Goal: Information Seeking & Learning: Learn about a topic

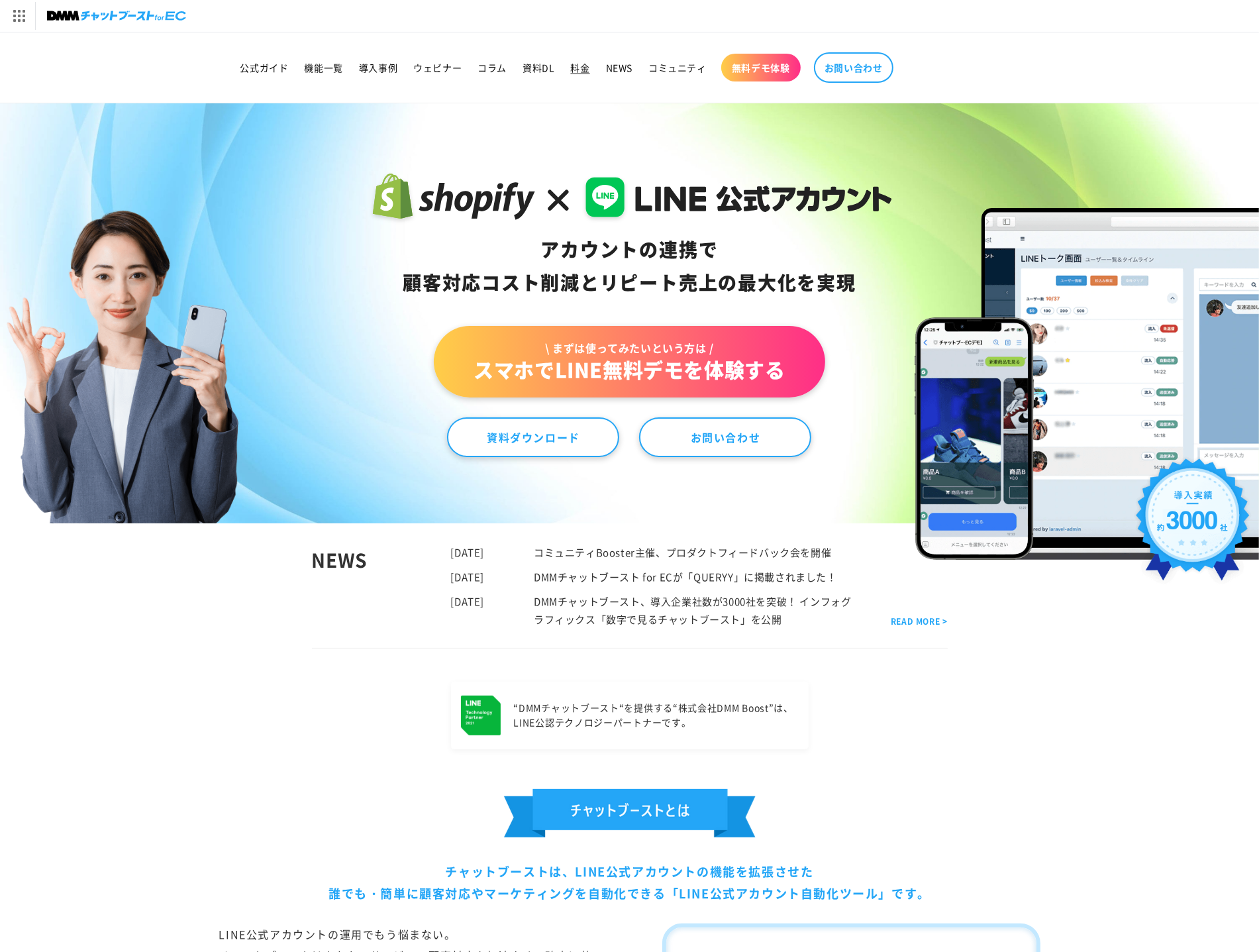
click at [570, 64] on link "料金" at bounding box center [580, 67] width 35 height 28
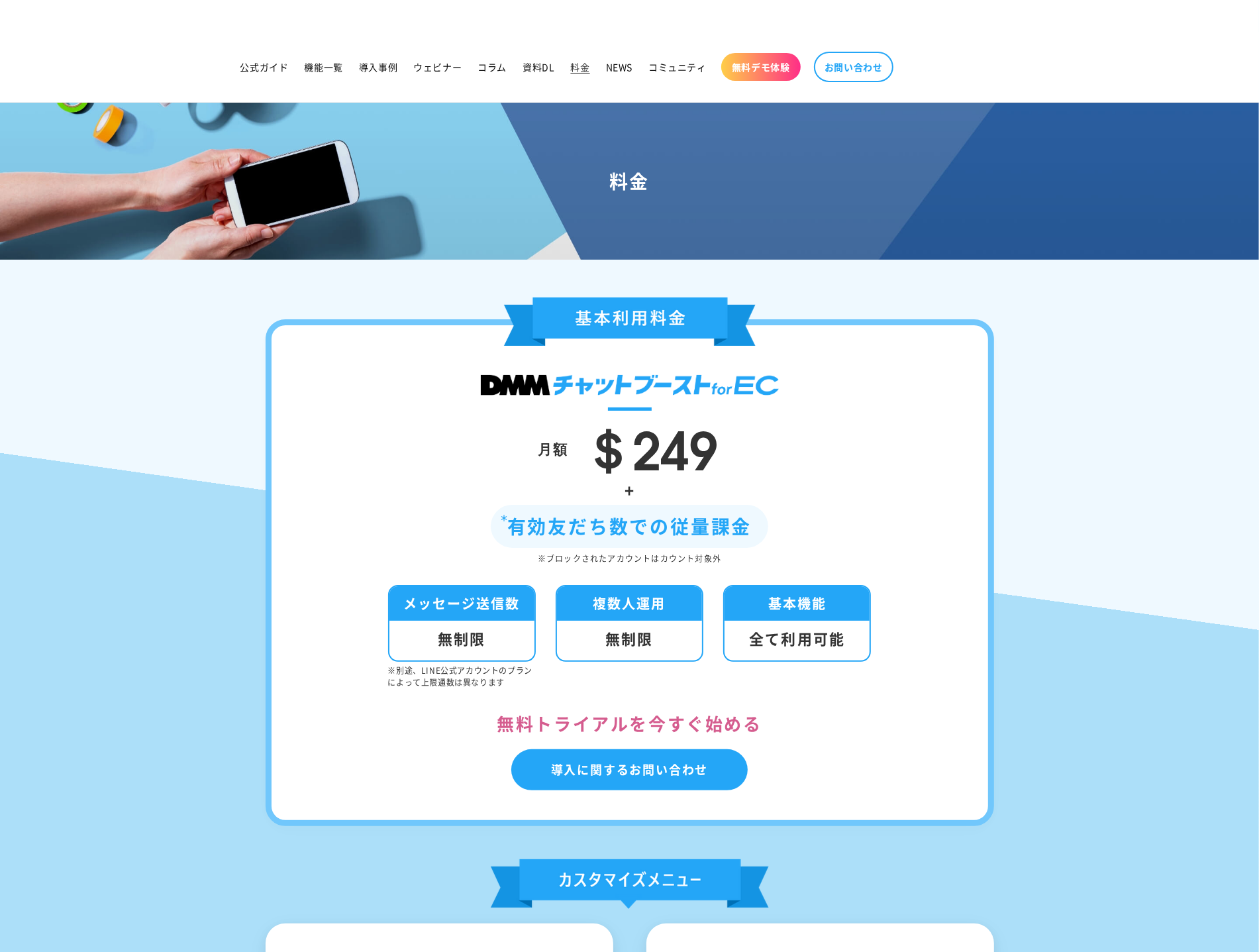
scroll to position [1, 0]
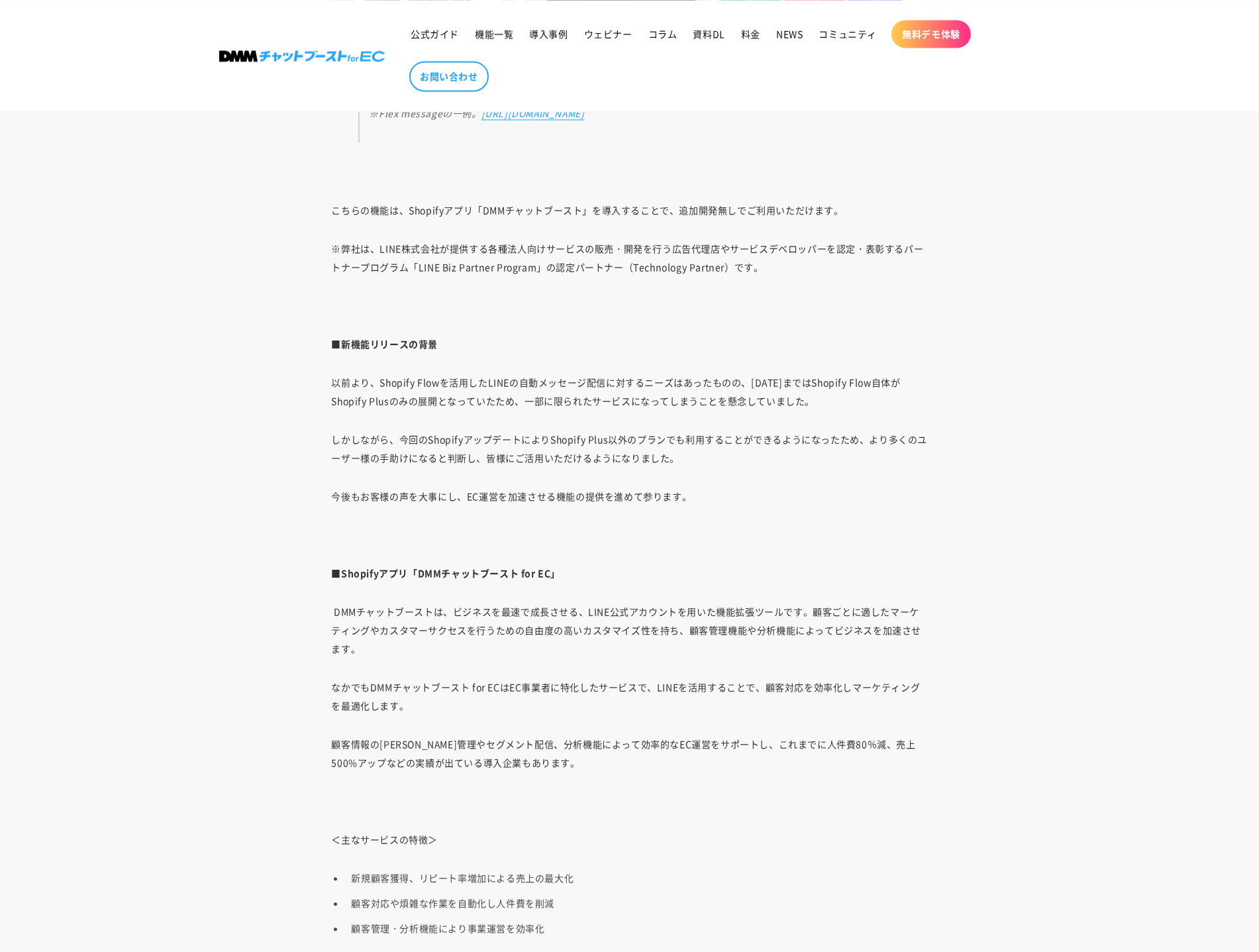
scroll to position [3317, 0]
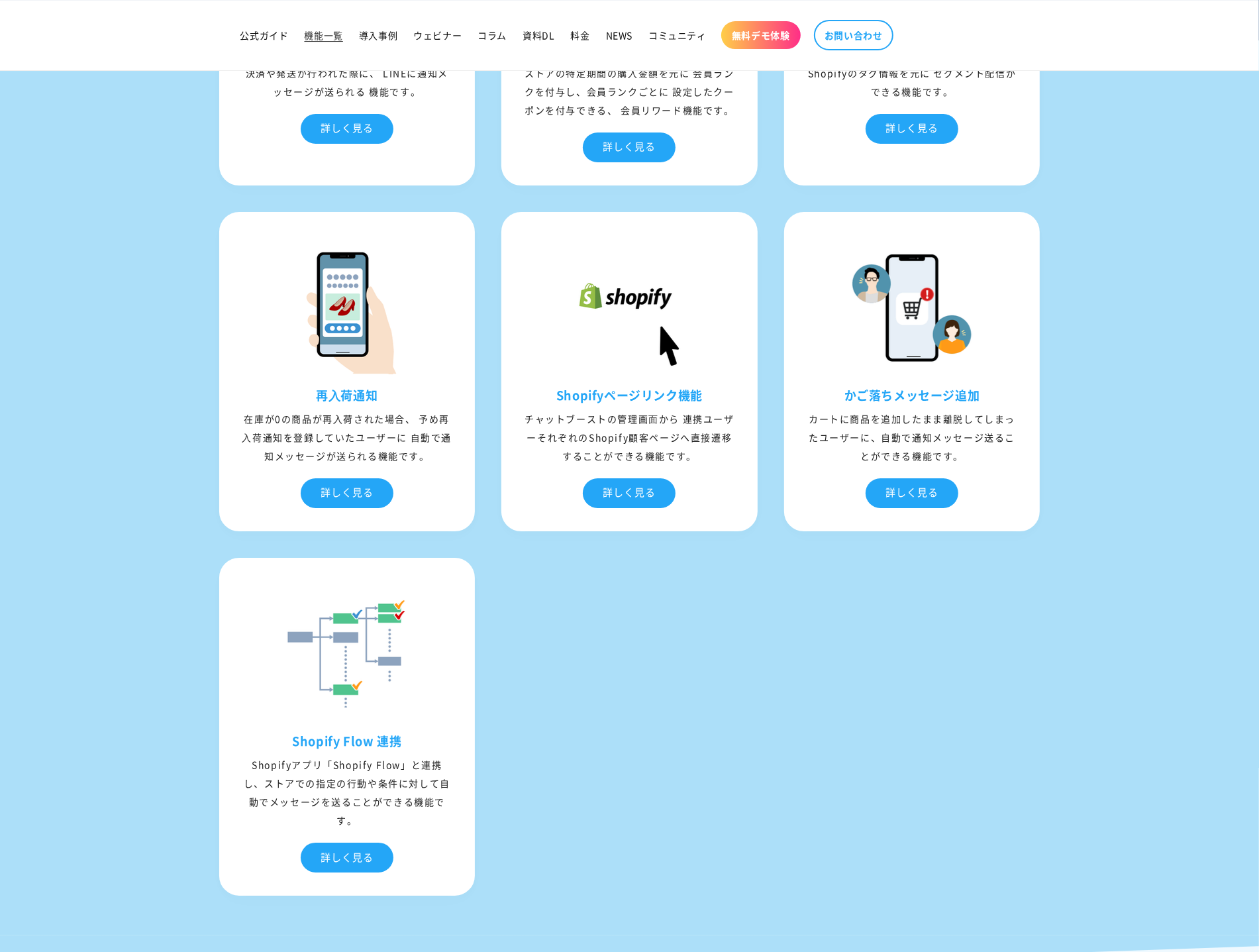
scroll to position [4815, 0]
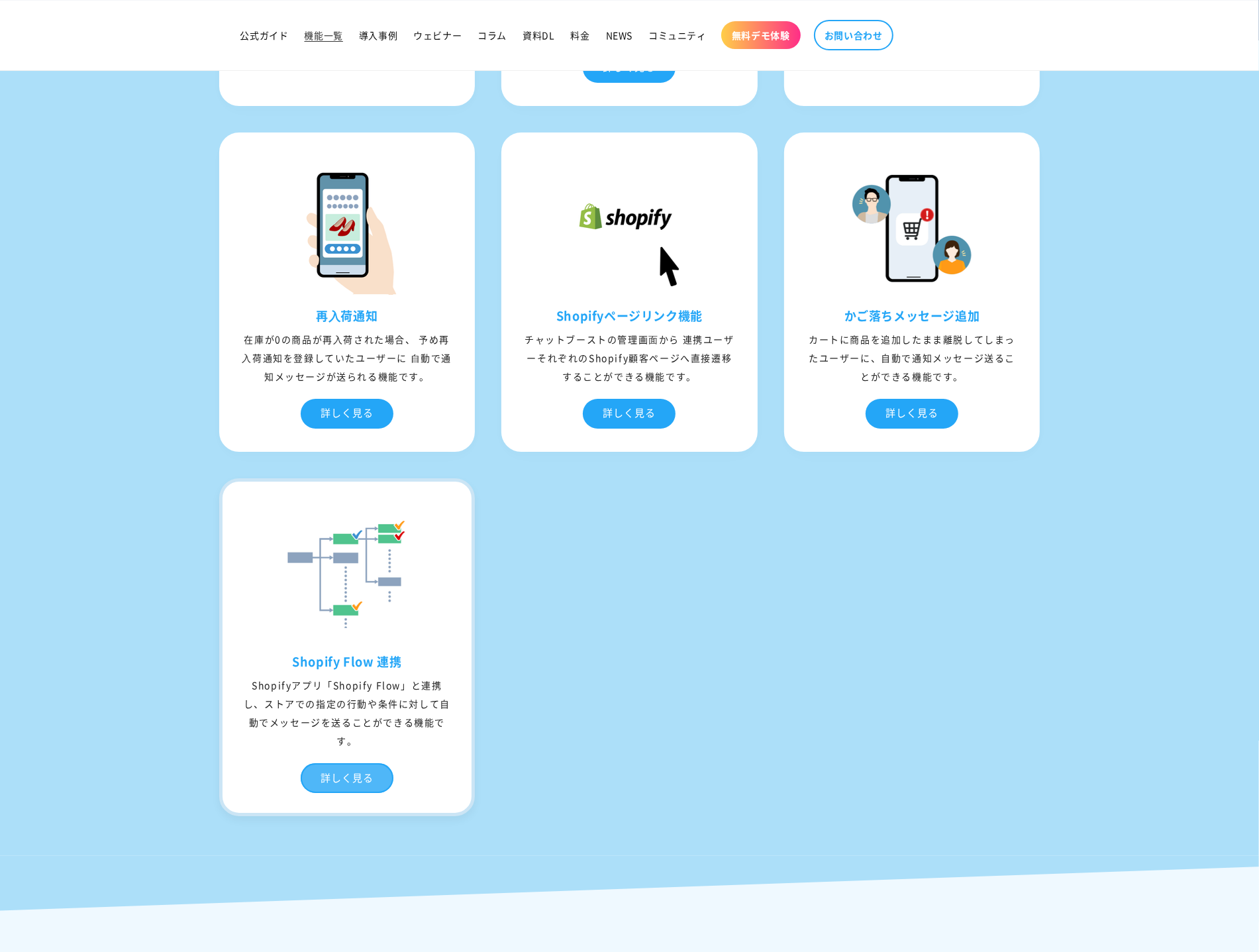
click at [348, 793] on div "詳しく見る" at bounding box center [346, 778] width 93 height 30
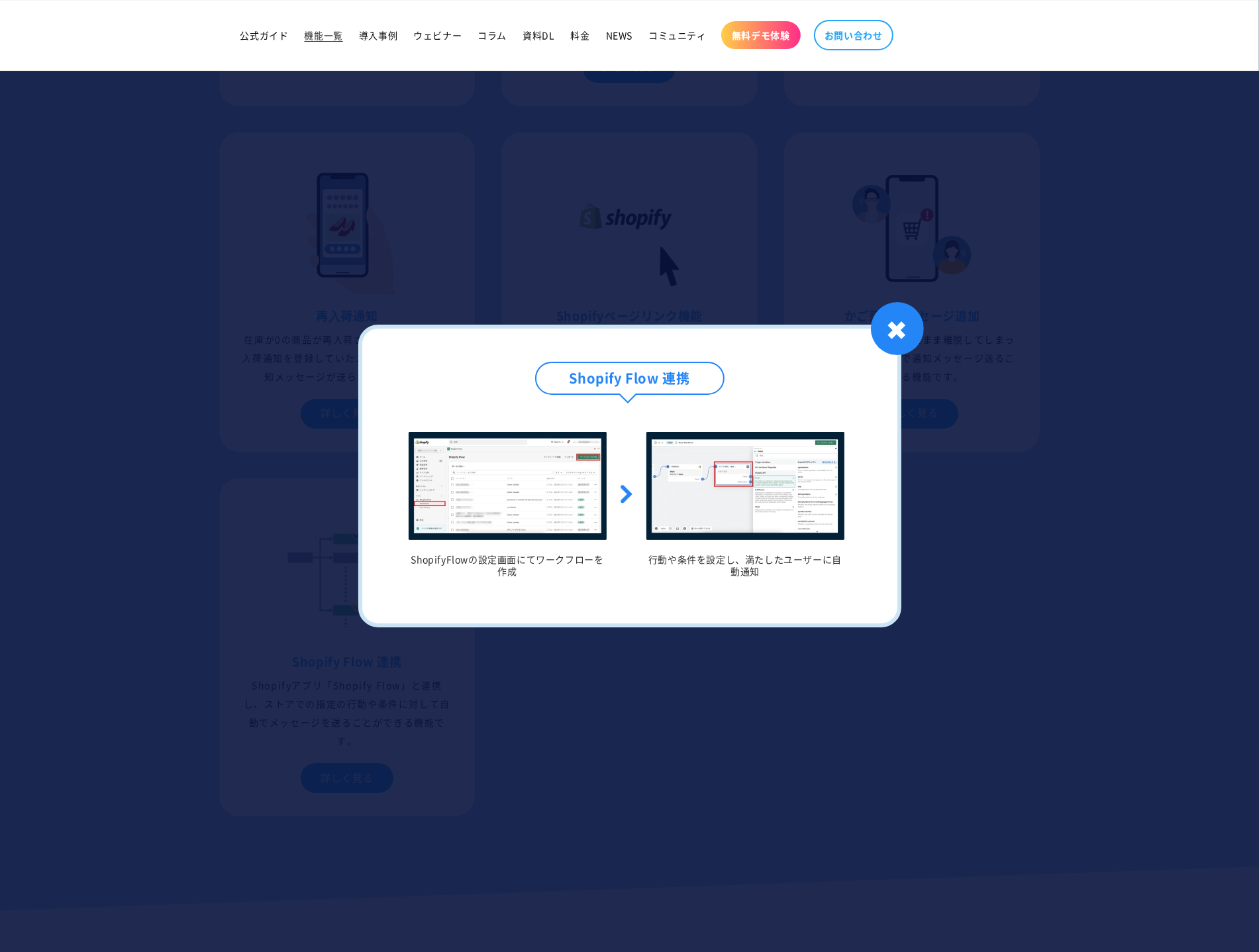
click at [743, 493] on img at bounding box center [745, 486] width 198 height 108
click at [961, 647] on div at bounding box center [629, 476] width 1259 height 952
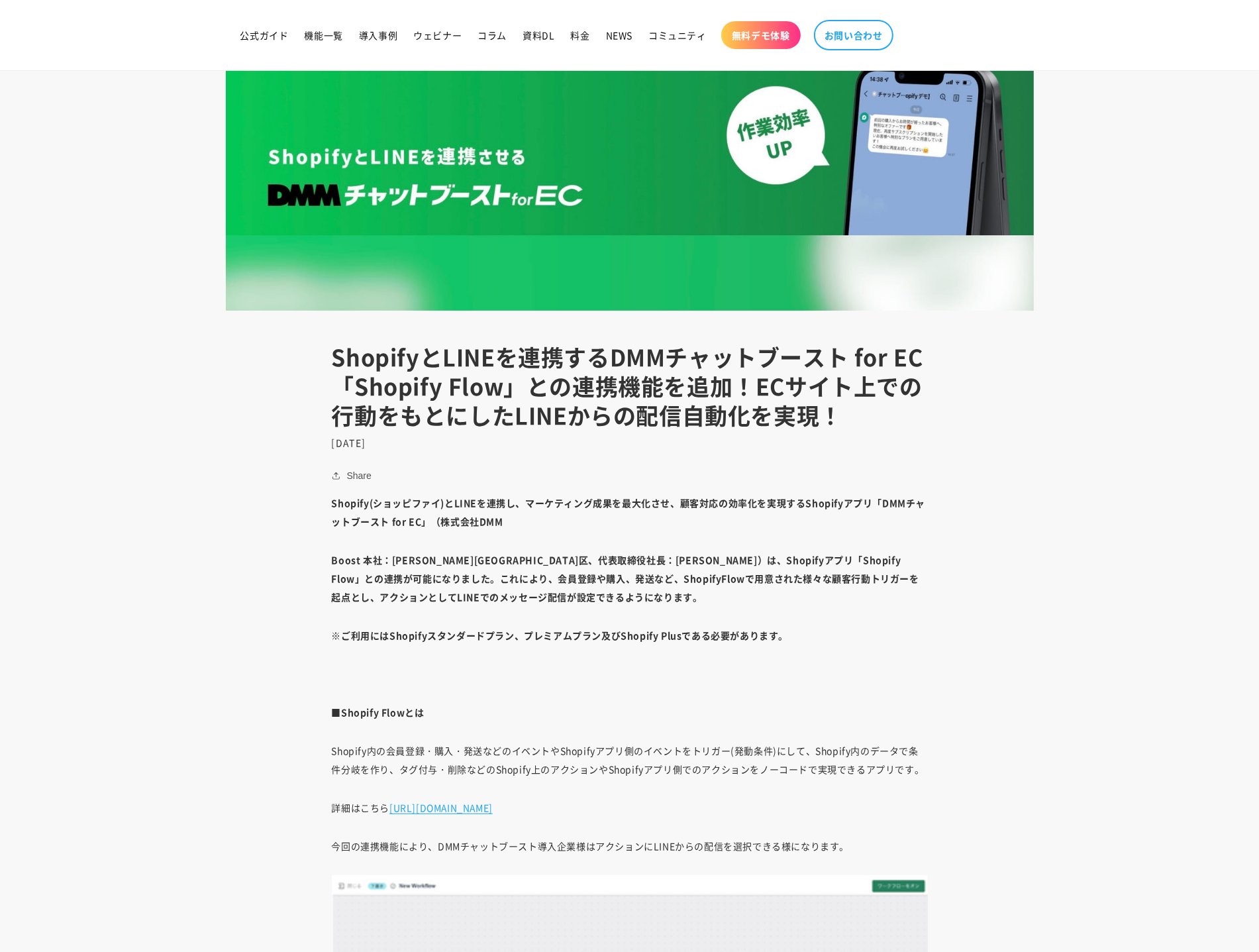
scroll to position [783, 0]
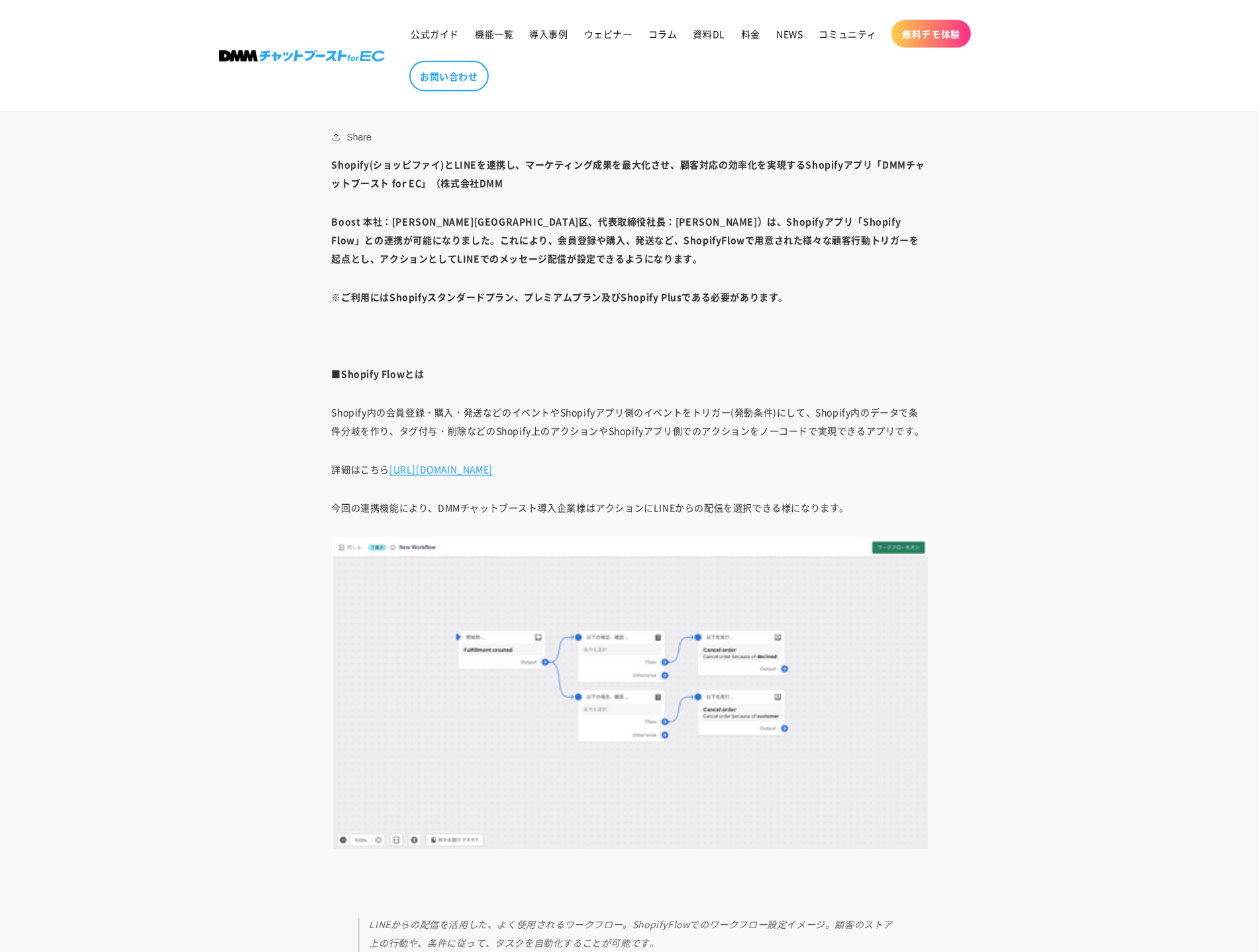
click at [448, 506] on span "今回の連携機能により、DMMチャットブースト導入企業様はアクションにLINEからの配信を選択できる様になります。" at bounding box center [590, 508] width 518 height 14
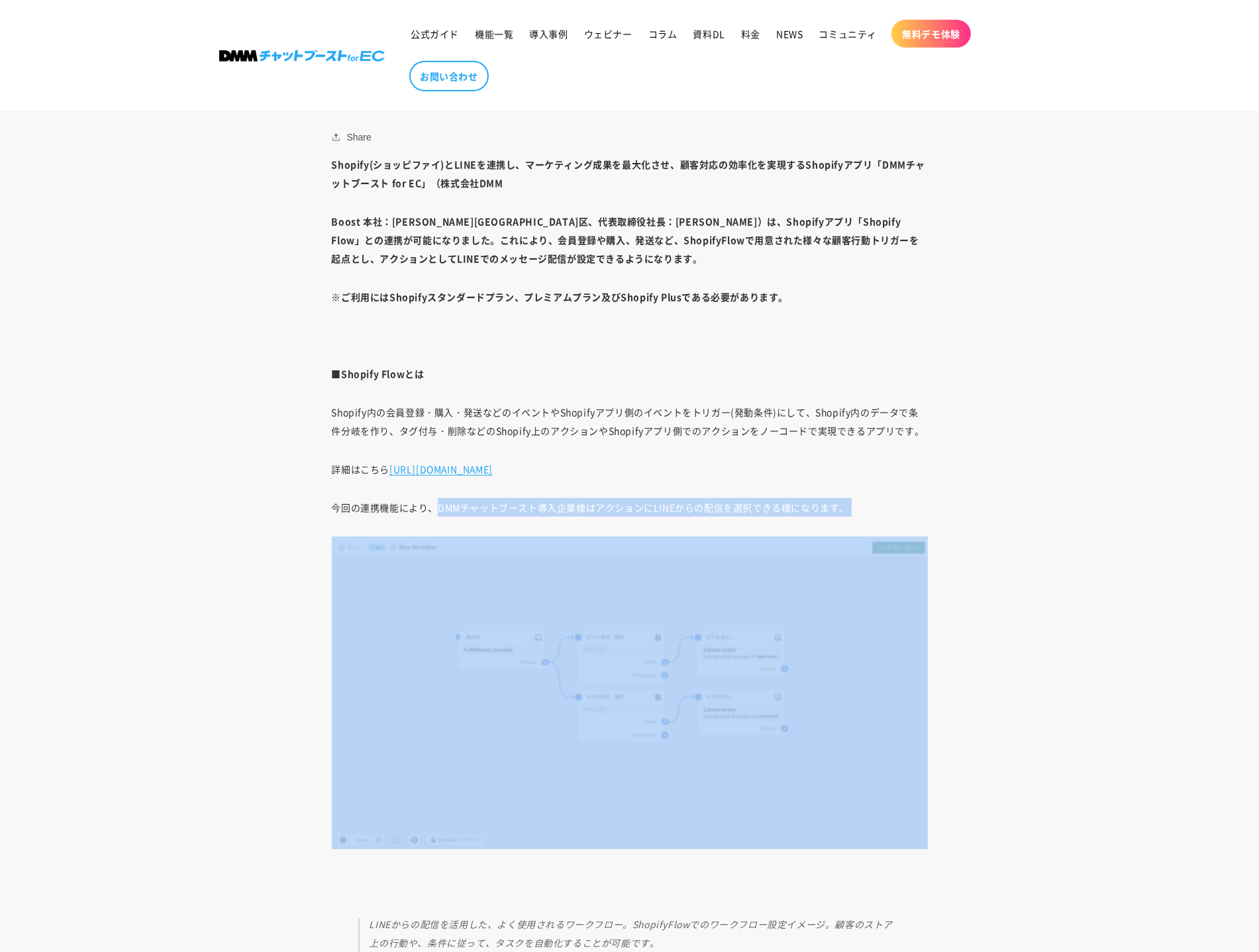
drag, startPoint x: 448, startPoint y: 506, endPoint x: 848, endPoint y: 509, distance: 400.0
click at [848, 509] on span "今回の連携機能により、DMMチャットブースト導入企業様はアクションにLINEからの配信を選択できる様になります。" at bounding box center [590, 508] width 518 height 14
copy div "DMMチャットブースト導入企業様はアクションにLINEからの配信を選択できる様になります。"
click at [848, 509] on span "今回の連携機能により、DMMチャットブースト導入企業様はアクションにLINEからの配信を選択できる様になります。" at bounding box center [590, 508] width 518 height 14
